Goal: Navigation & Orientation: Find specific page/section

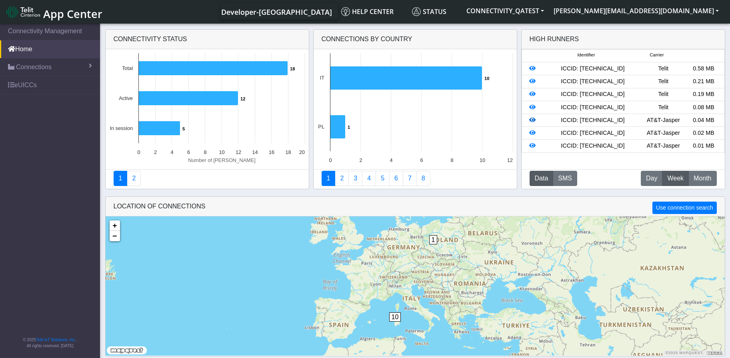
scroll to position [3, 0]
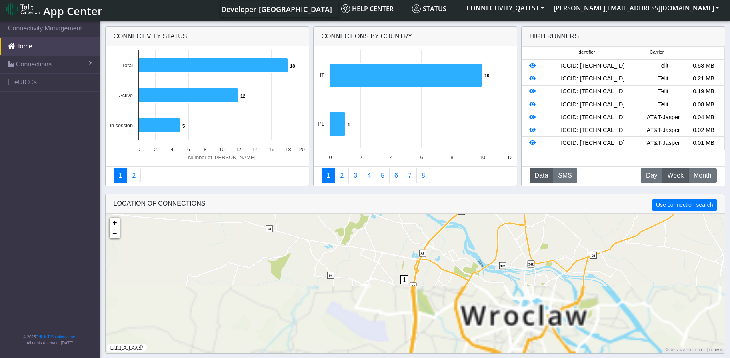
drag, startPoint x: 411, startPoint y: 308, endPoint x: 412, endPoint y: 217, distance: 90.4
click at [412, 217] on div "1 + − ©2025 MapQuest, | Terms" at bounding box center [415, 283] width 619 height 139
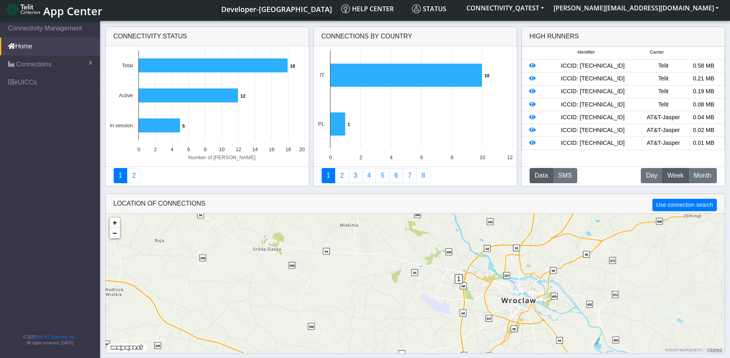
click at [457, 280] on span "1" at bounding box center [459, 278] width 8 height 9
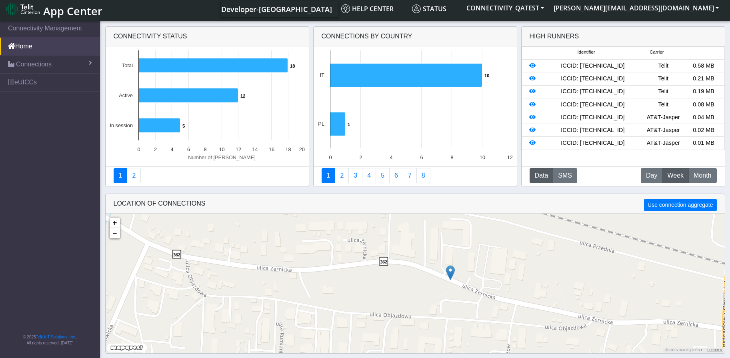
click at [450, 275] on img at bounding box center [450, 272] width 9 height 15
click at [440, 265] on link "Click here" at bounding box center [437, 265] width 21 height 6
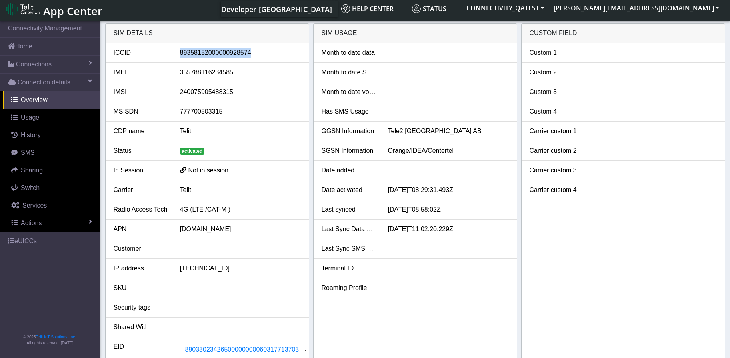
drag, startPoint x: 256, startPoint y: 51, endPoint x: 170, endPoint y: 46, distance: 85.8
click at [170, 46] on li "ICCID [TECHNICAL_ID]" at bounding box center [207, 53] width 203 height 20
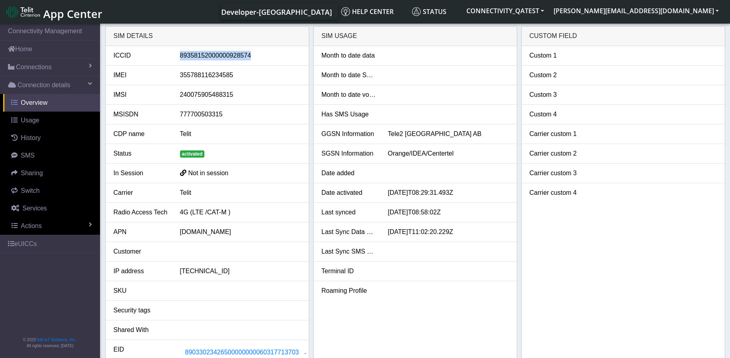
click at [34, 100] on span "Overview" at bounding box center [34, 102] width 27 height 7
click at [38, 103] on span "Overview" at bounding box center [34, 102] width 27 height 7
click at [44, 64] on span "Connections" at bounding box center [34, 67] width 36 height 10
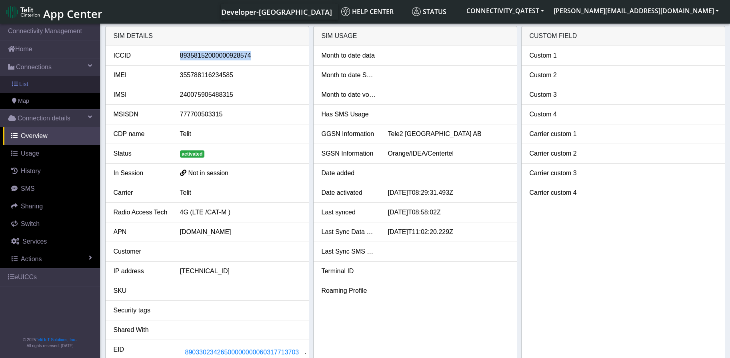
click at [42, 85] on link "List" at bounding box center [50, 84] width 100 height 17
